Goal: Task Accomplishment & Management: Manage account settings

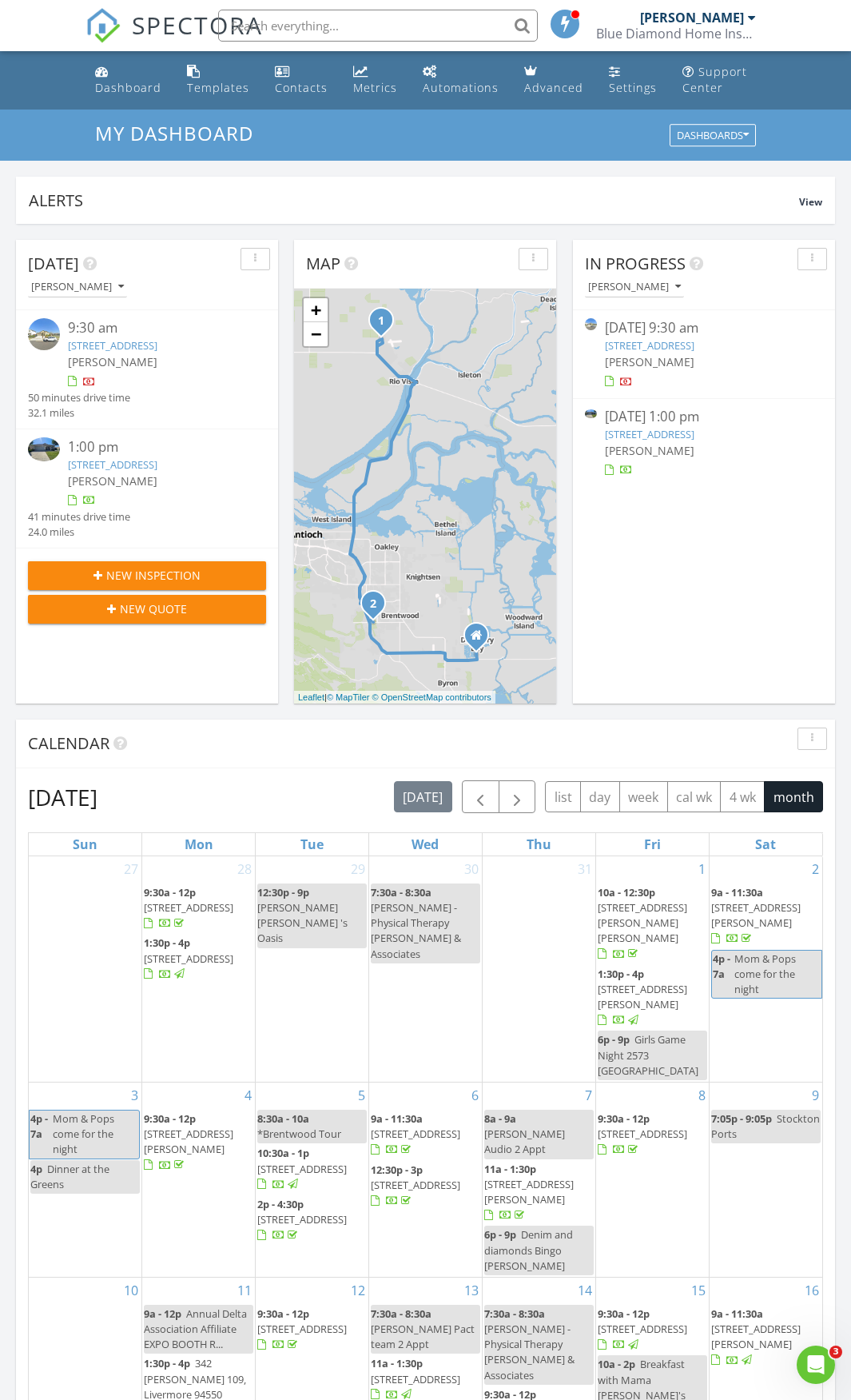
click at [666, 345] on link "[STREET_ADDRESS]" at bounding box center [650, 345] width 89 height 14
click at [666, 441] on link "[STREET_ADDRESS]" at bounding box center [650, 434] width 89 height 14
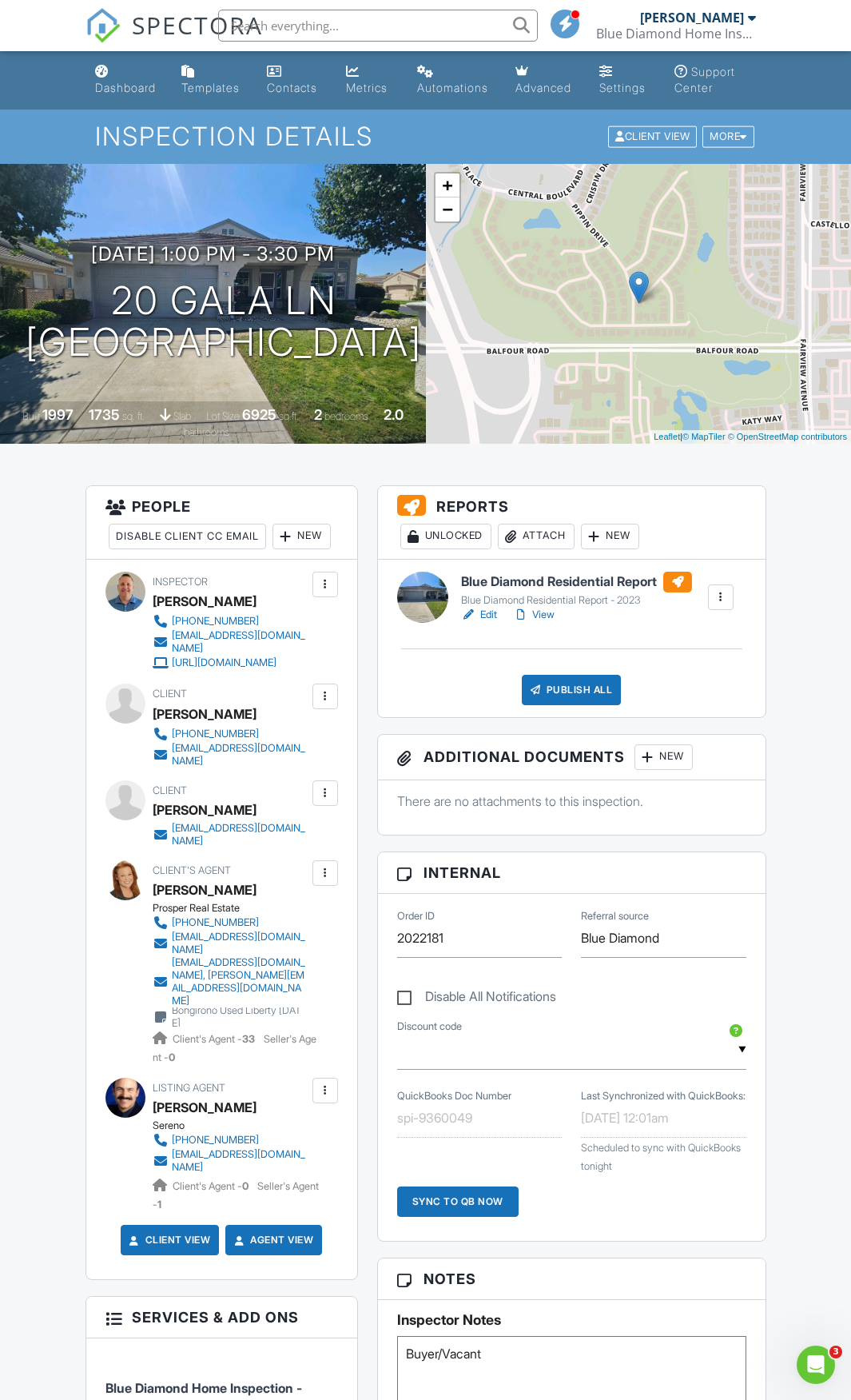
click at [492, 613] on link "Edit" at bounding box center [479, 614] width 36 height 16
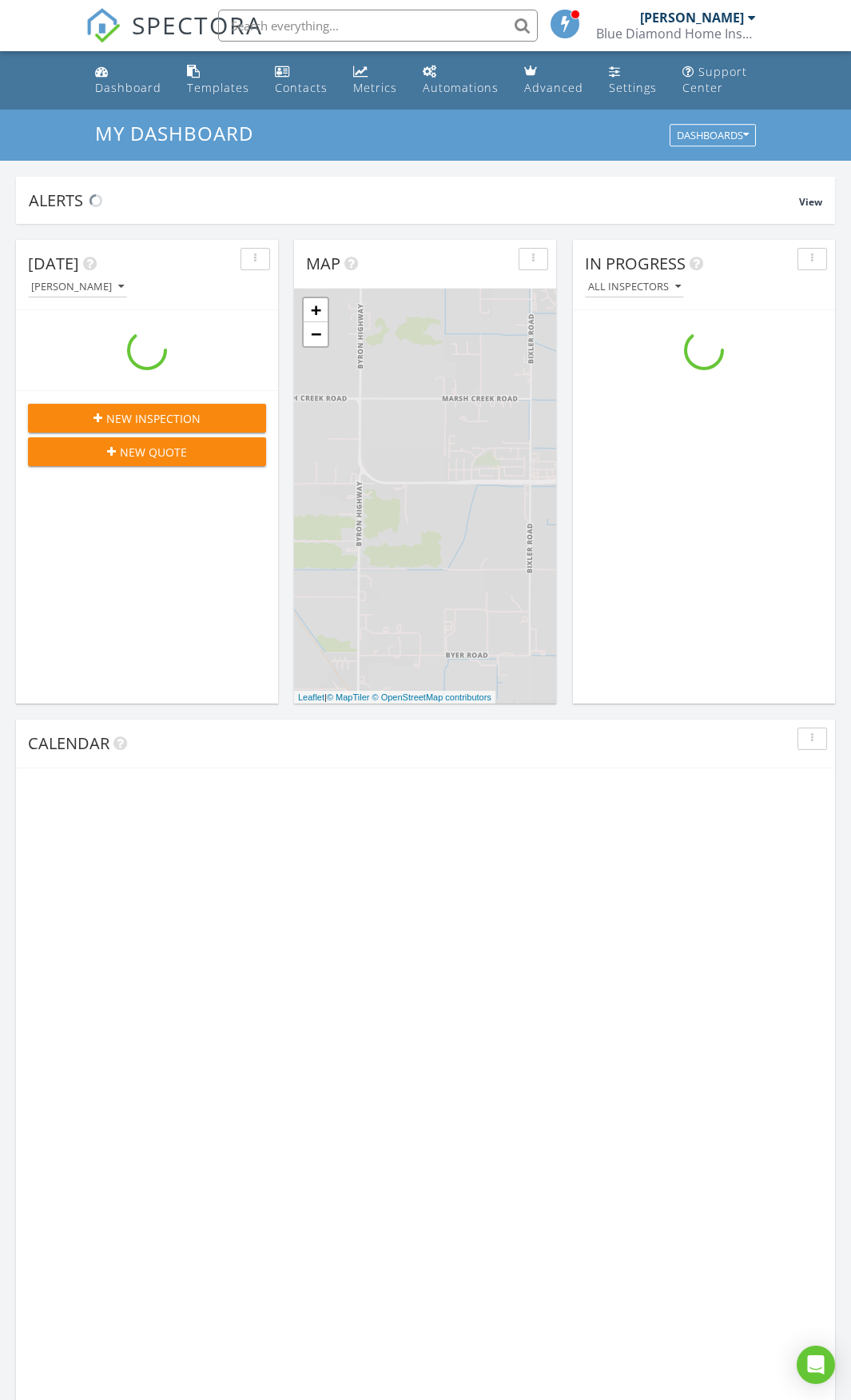
scroll to position [1480, 876]
